Goal: Task Accomplishment & Management: Complete application form

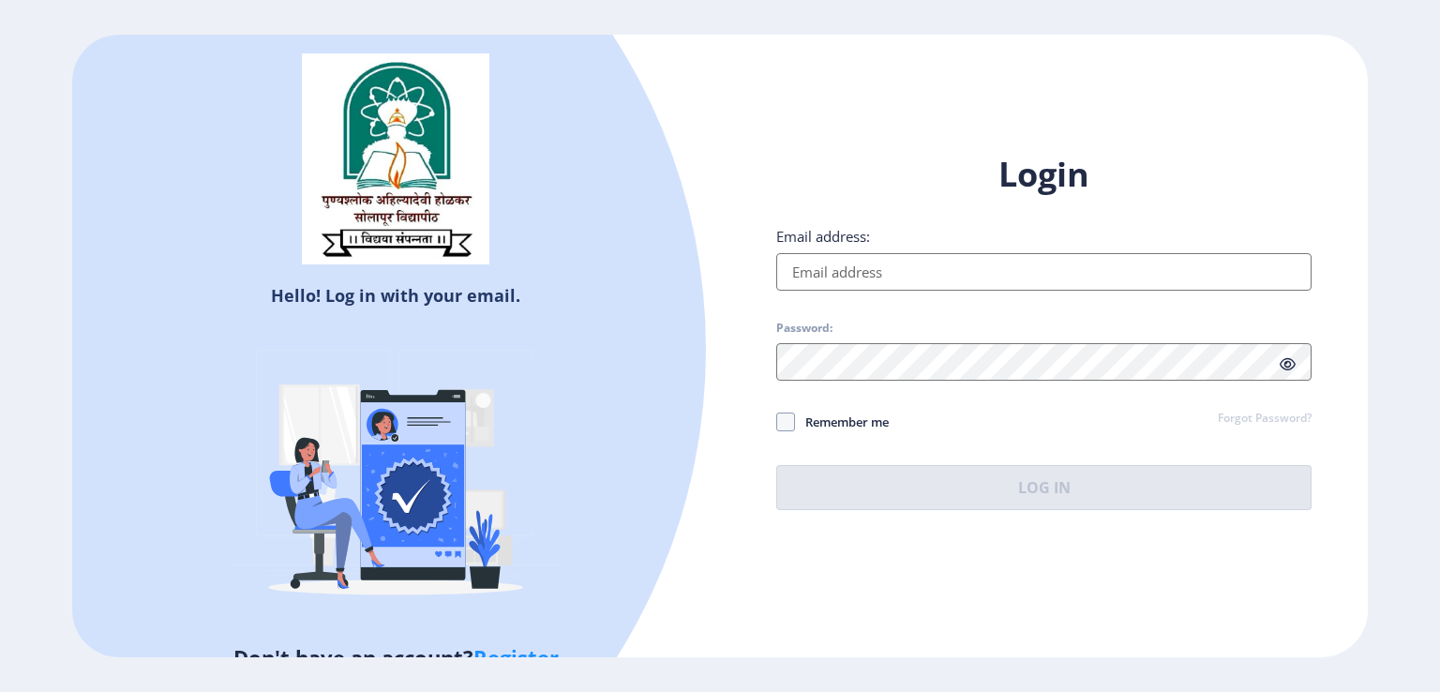
click at [823, 263] on input "Email address:" at bounding box center [1043, 271] width 535 height 37
type input "[EMAIL_ADDRESS][DOMAIN_NAME]"
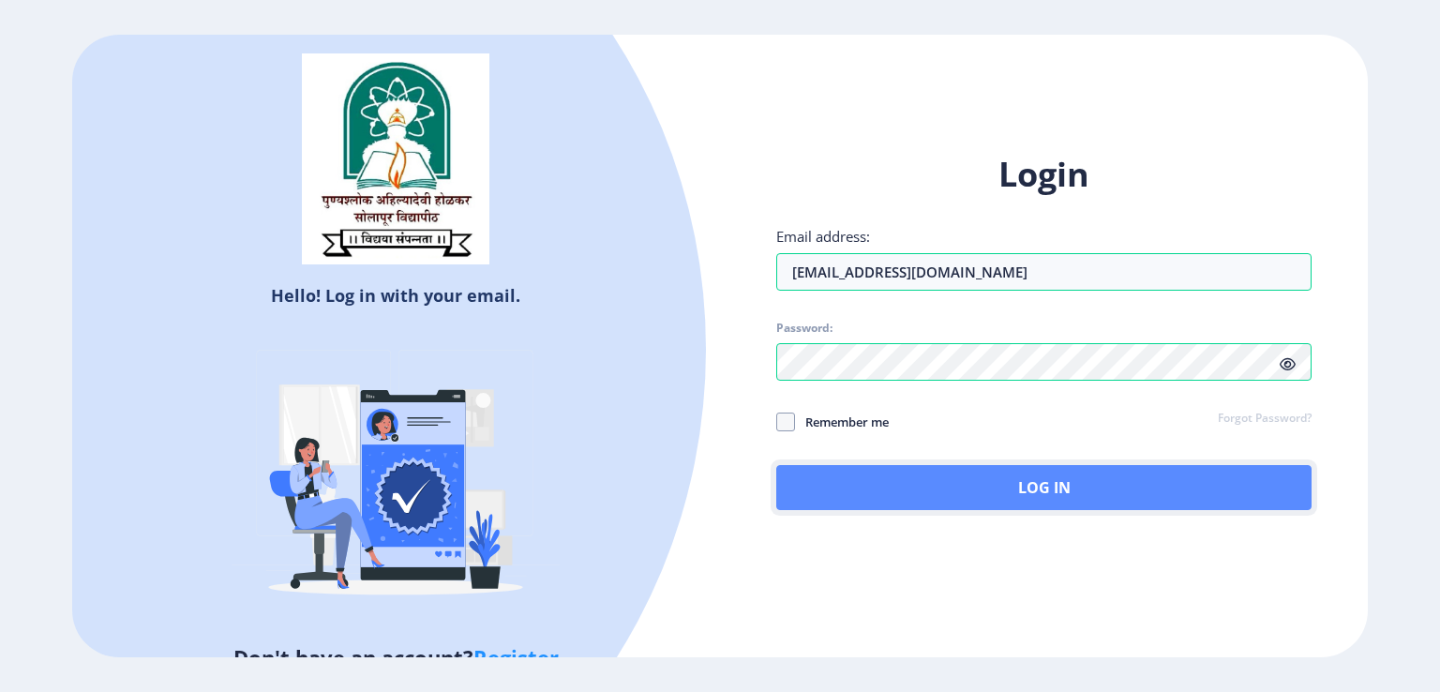
click at [1097, 487] on button "Log In" at bounding box center [1043, 487] width 535 height 45
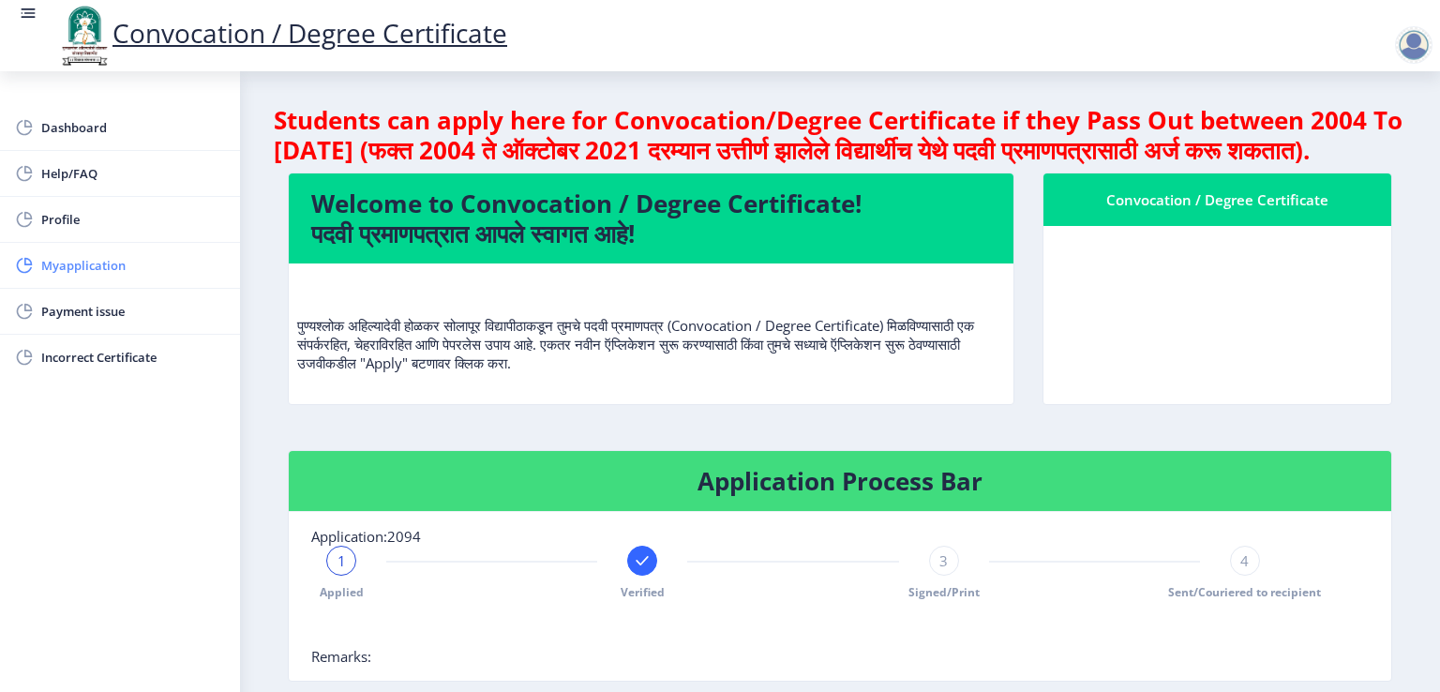
click at [48, 273] on span "Myapplication" at bounding box center [133, 265] width 184 height 22
